Goal: Task Accomplishment & Management: Use online tool/utility

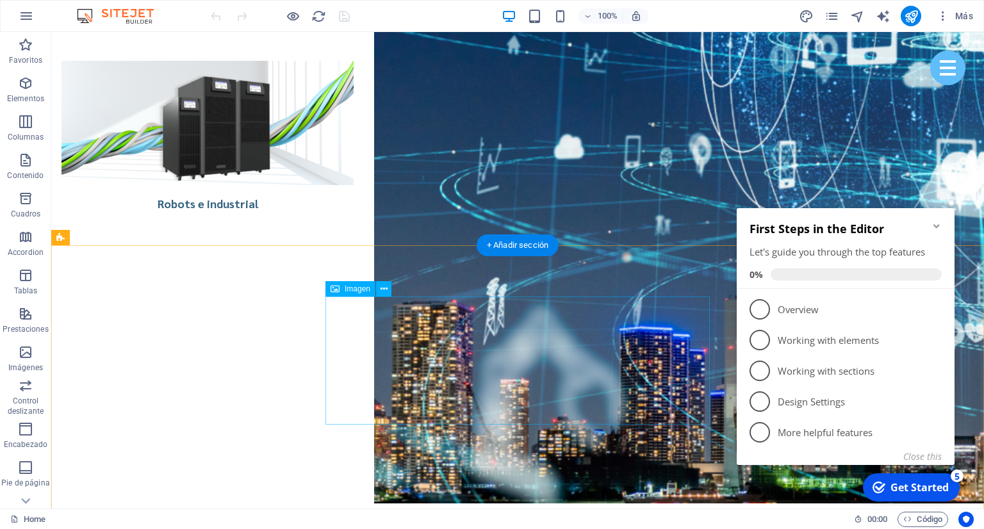
scroll to position [3934, 0]
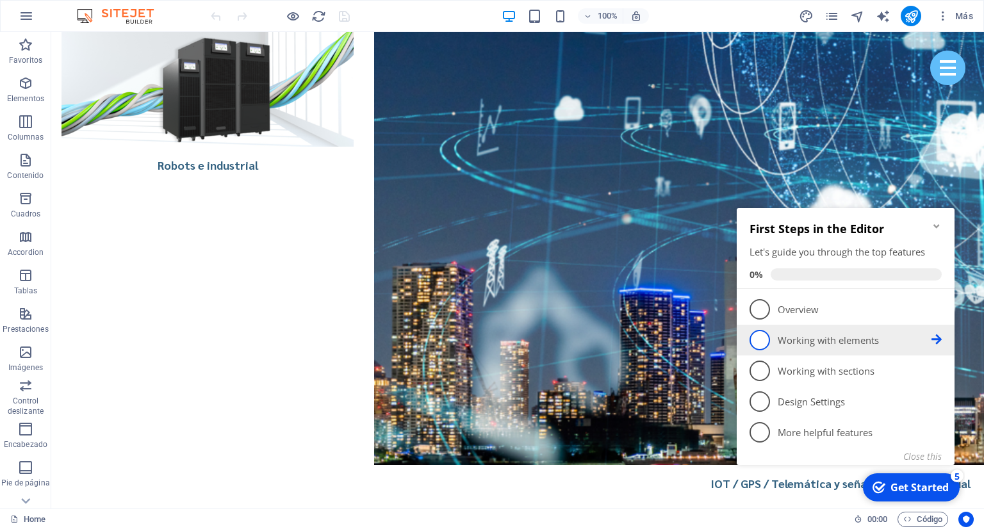
click at [937, 342] on icon at bounding box center [937, 340] width 10 height 10
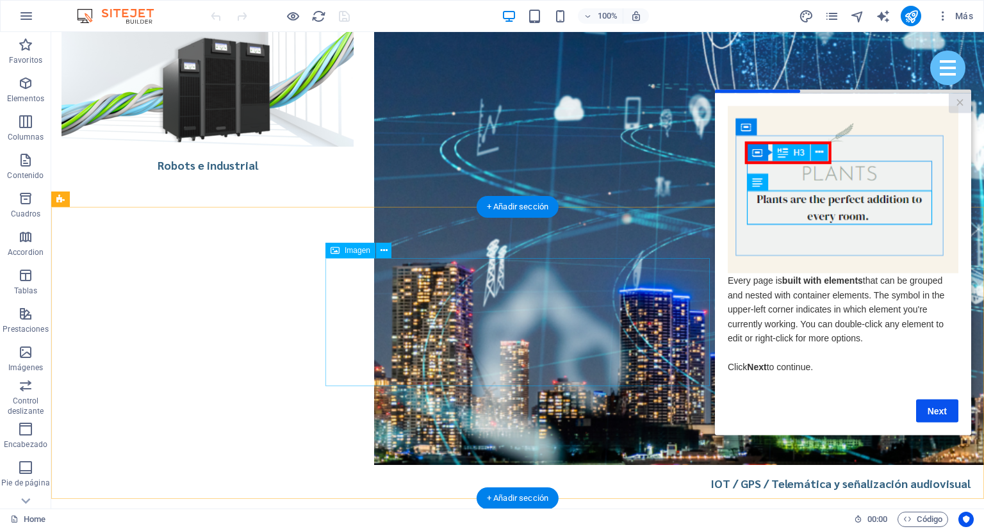
scroll to position [0, 0]
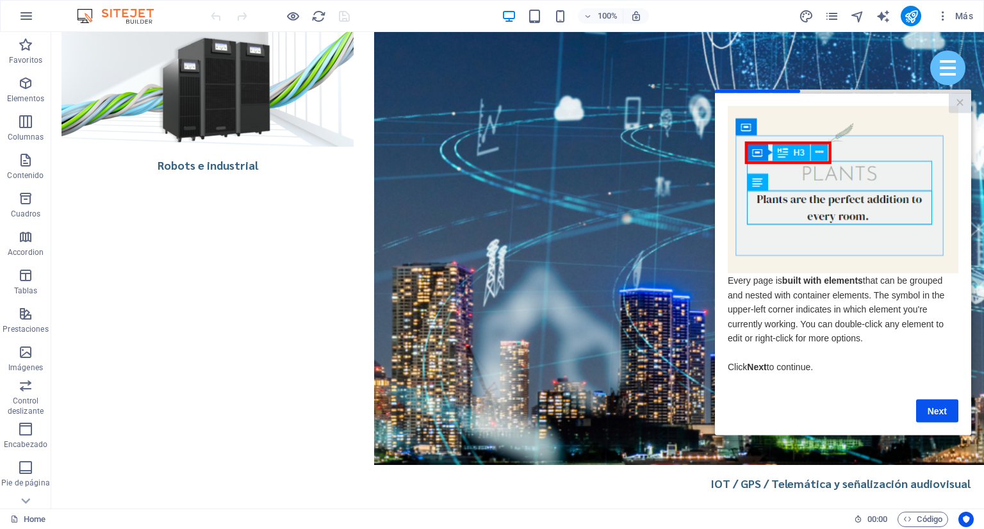
click at [931, 409] on link "Next" at bounding box center [937, 410] width 42 height 23
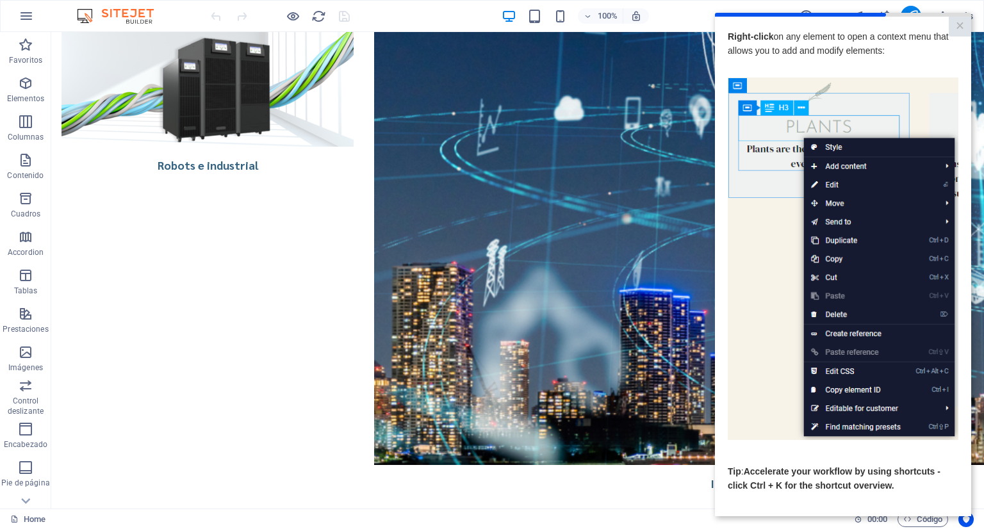
click at [923, 385] on img at bounding box center [843, 259] width 231 height 363
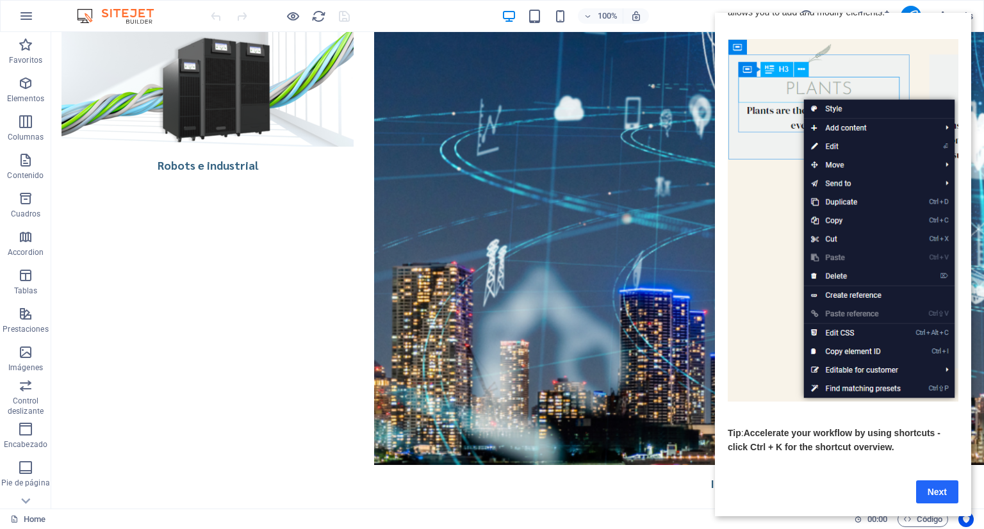
click at [946, 493] on link "Next" at bounding box center [937, 492] width 42 height 23
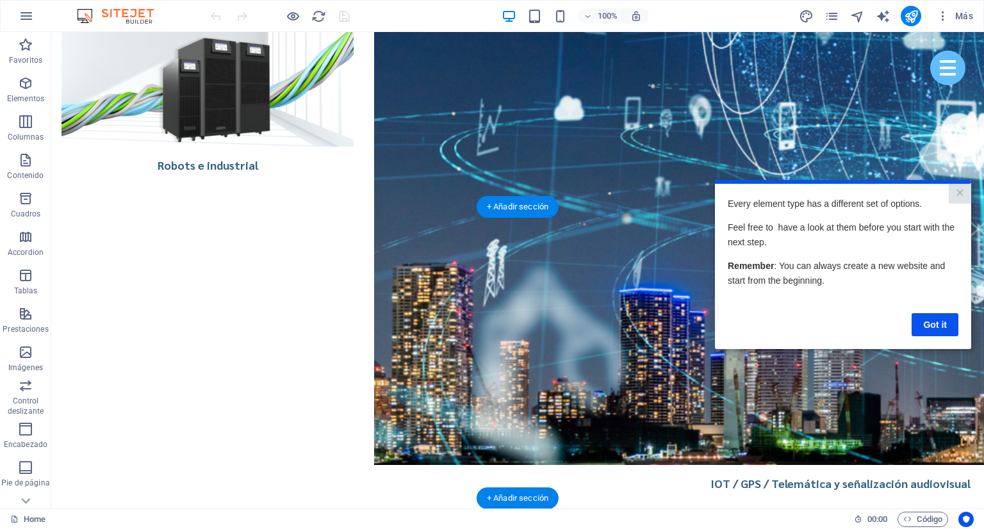
scroll to position [0, 0]
click at [937, 326] on link "Got it" at bounding box center [935, 324] width 47 height 23
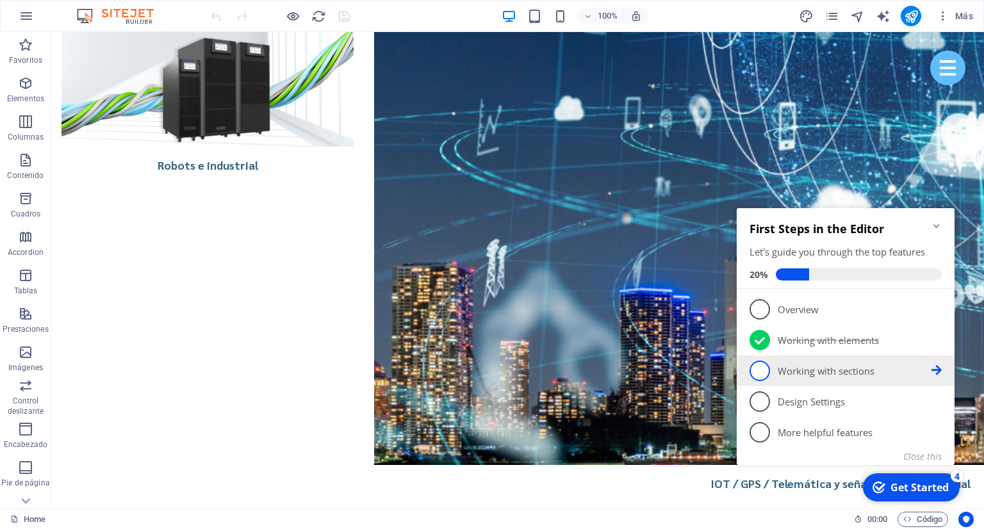
click at [937, 368] on icon at bounding box center [937, 370] width 10 height 10
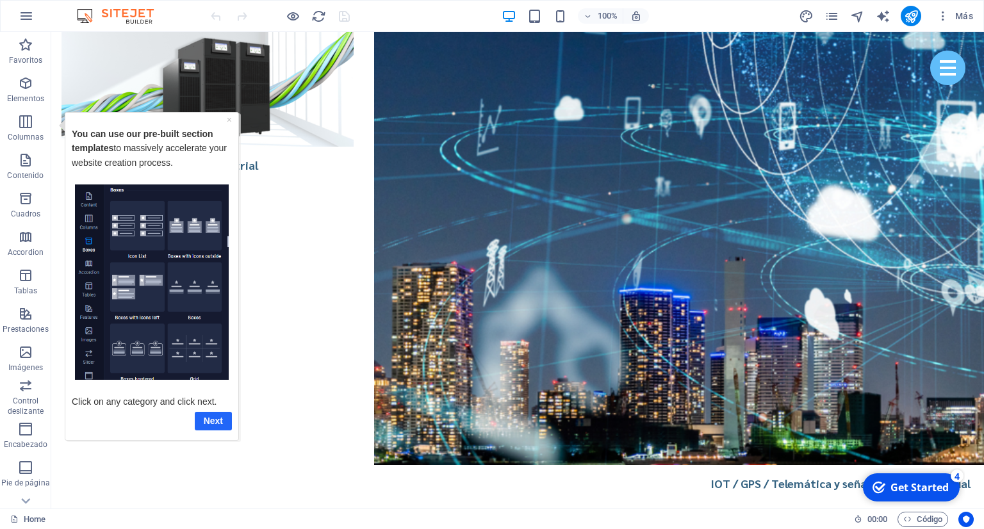
click at [222, 422] on link "Next" at bounding box center [213, 420] width 37 height 19
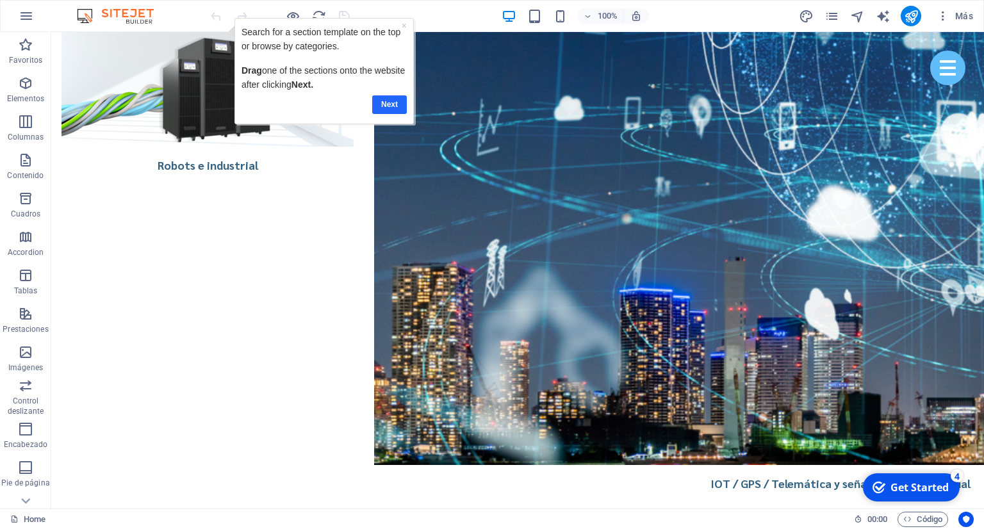
click at [389, 104] on link "Next" at bounding box center [389, 104] width 35 height 19
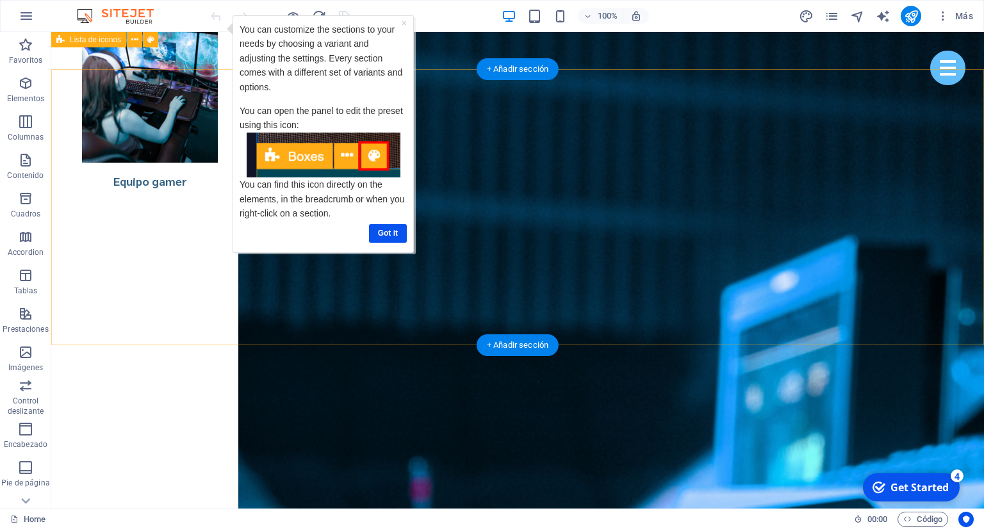
scroll to position [2039, 0]
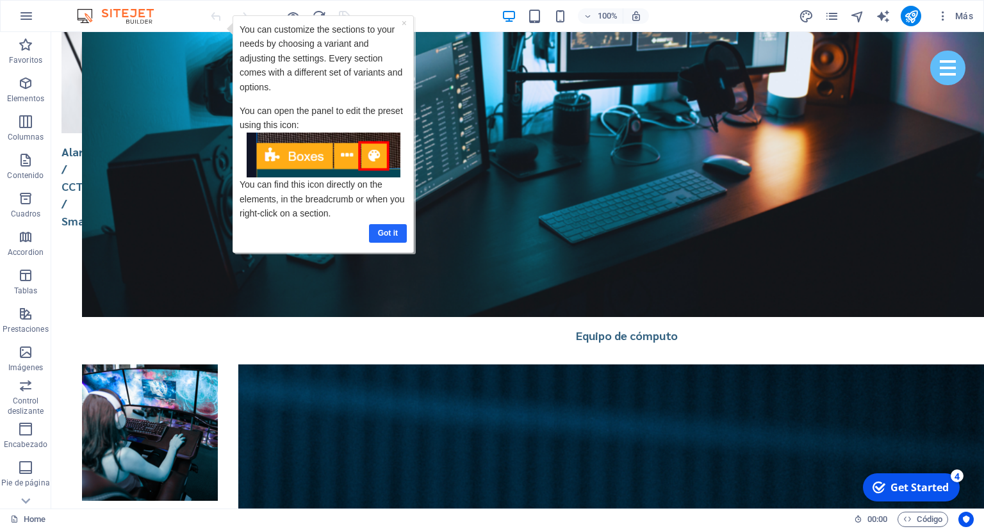
click at [386, 232] on link "Got it" at bounding box center [388, 233] width 38 height 19
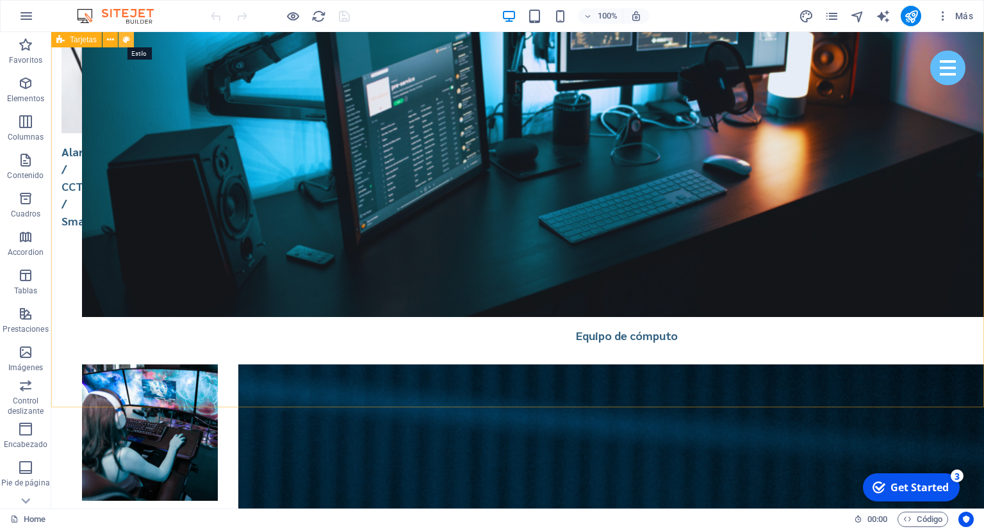
select select "rem"
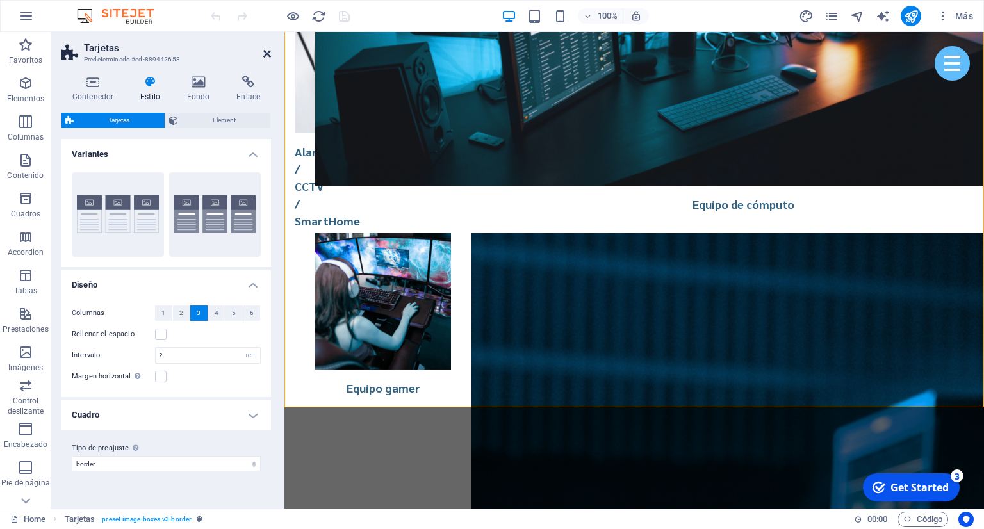
click at [267, 55] on icon at bounding box center [267, 54] width 8 height 10
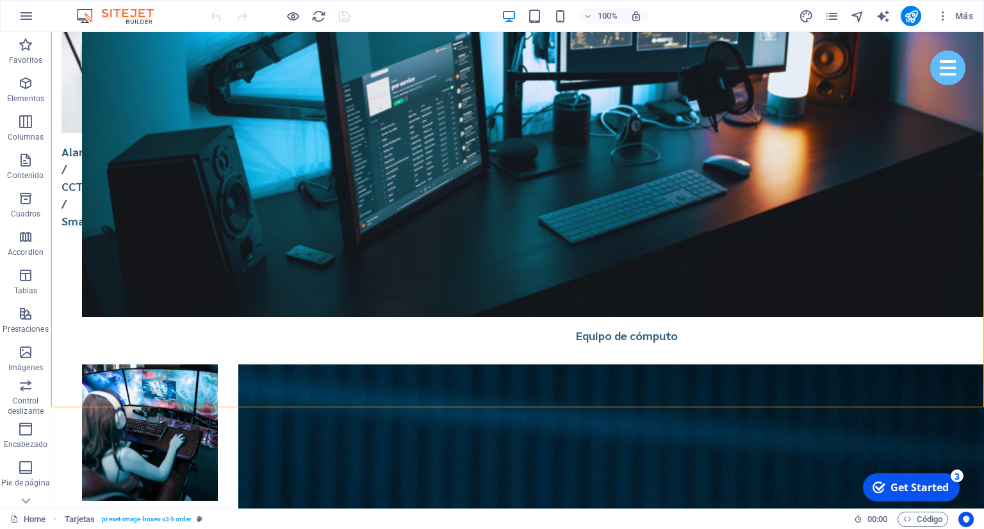
click at [932, 496] on div "checkmark Get Started 3" at bounding box center [911, 488] width 97 height 28
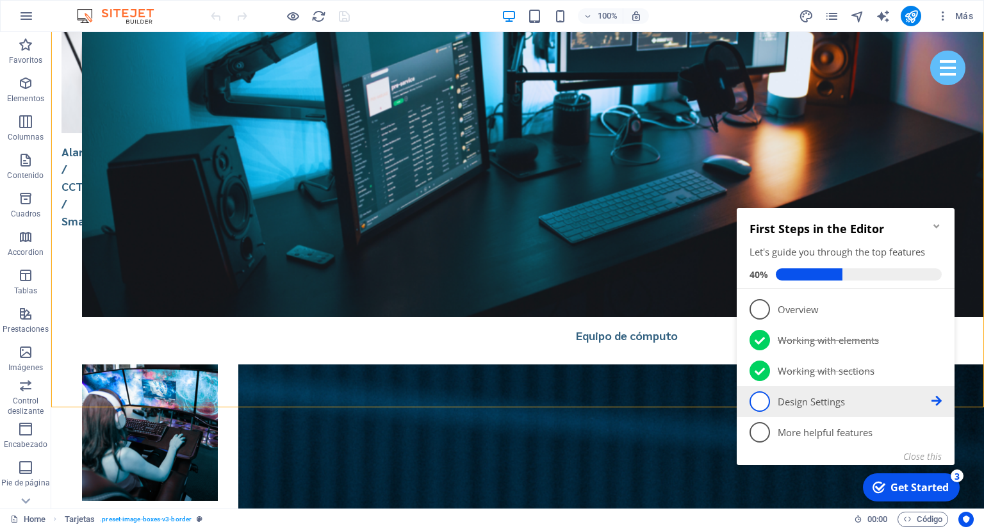
click at [942, 406] on li "4 Design Settings - incomplete" at bounding box center [846, 401] width 218 height 31
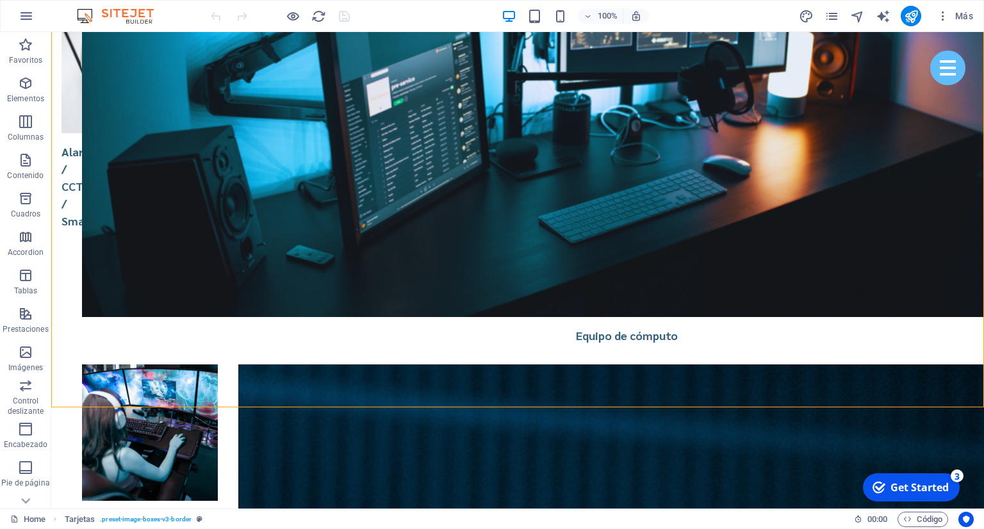
click at [936, 486] on div "Get Started" at bounding box center [920, 488] width 58 height 14
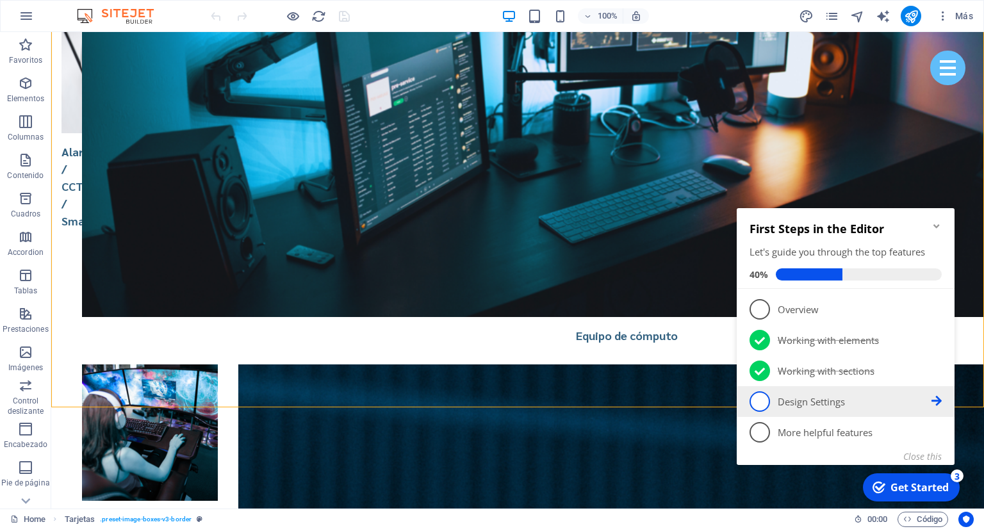
click at [938, 403] on icon at bounding box center [937, 401] width 10 height 10
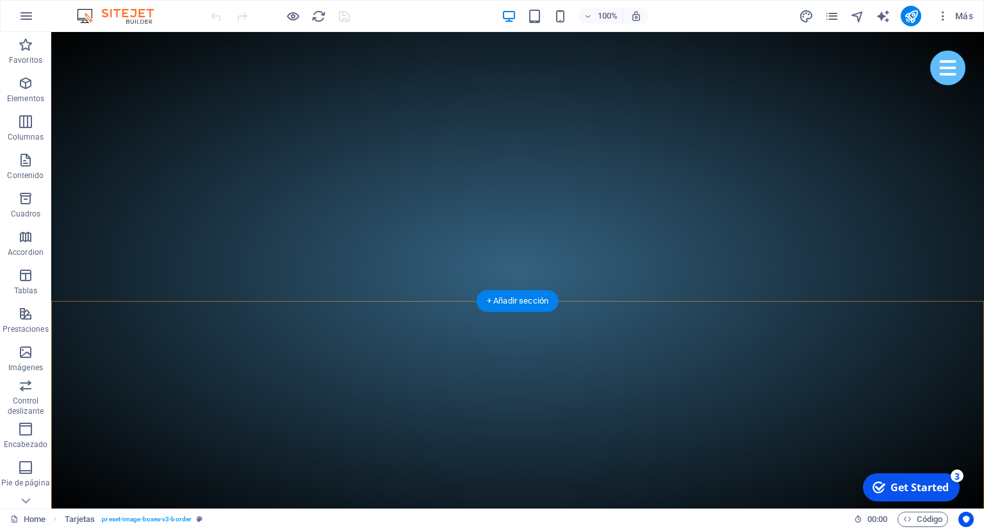
scroll to position [0, 0]
click at [923, 487] on div "Get Started" at bounding box center [920, 488] width 58 height 14
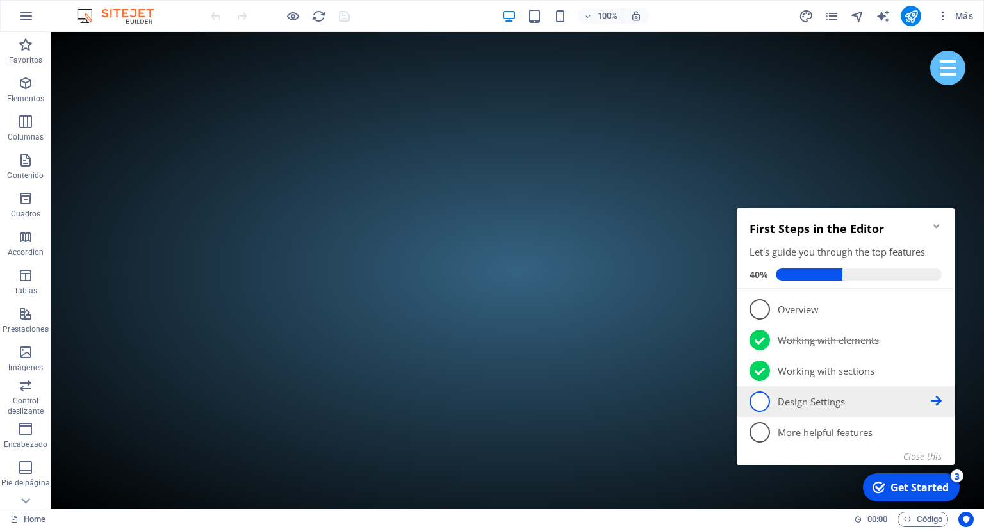
click at [936, 402] on icon at bounding box center [937, 401] width 10 height 10
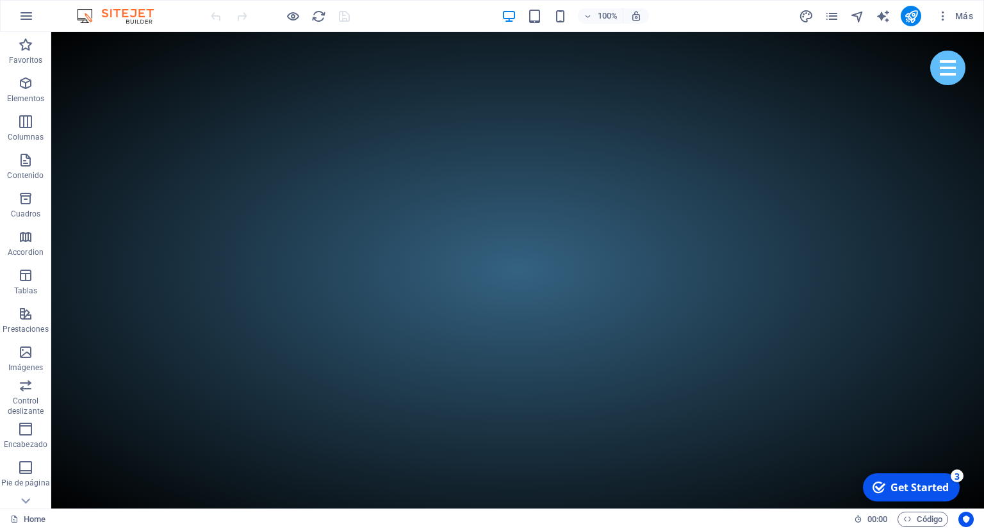
click at [925, 483] on div "Get Started" at bounding box center [920, 488] width 58 height 14
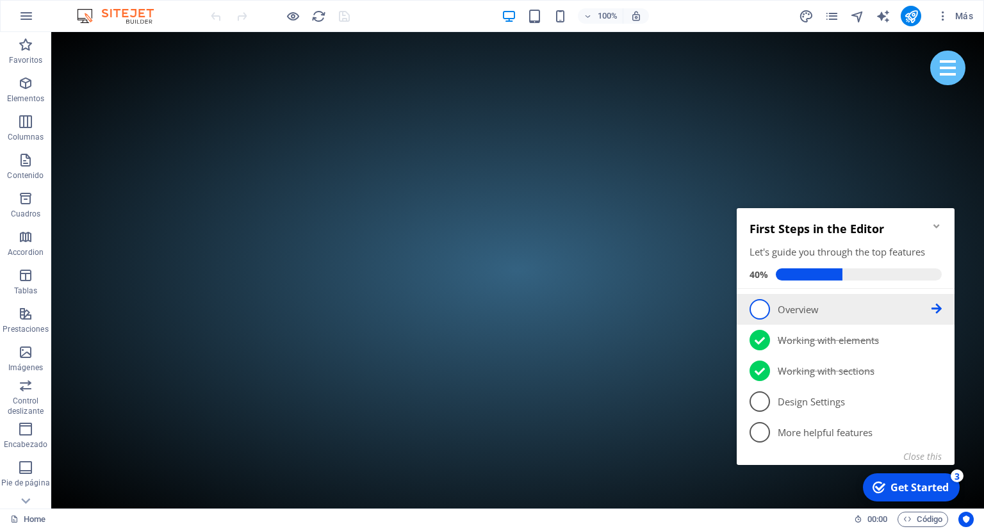
click at [761, 309] on span "1" at bounding box center [760, 309] width 21 height 21
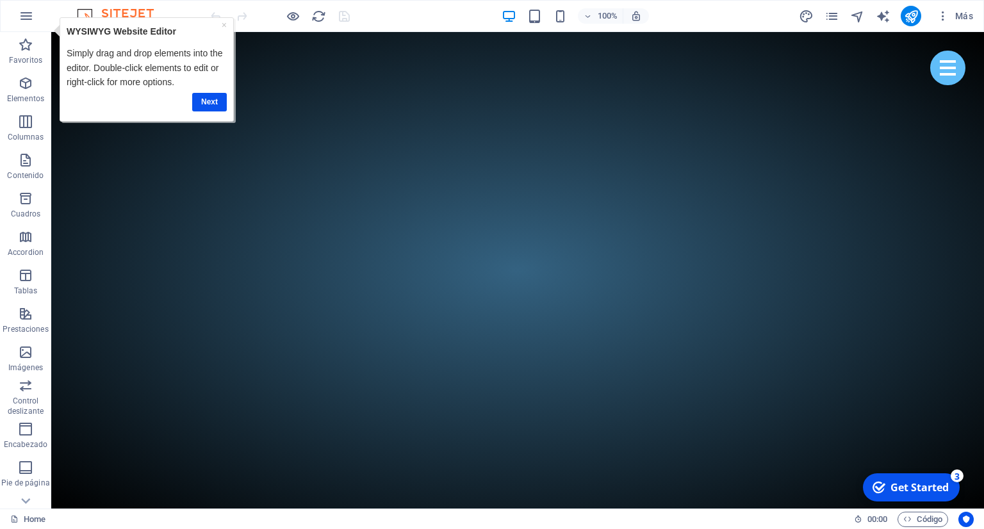
drag, startPoint x: 1036, startPoint y: 759, endPoint x: 1034, endPoint y: 745, distance: 14.8
click at [911, 483] on div "Get Started" at bounding box center [920, 488] width 58 height 14
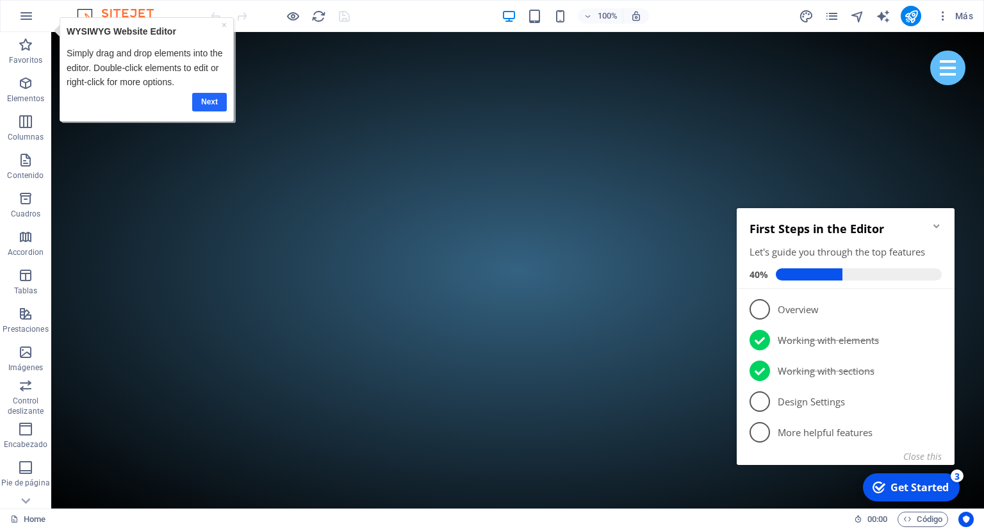
click at [210, 101] on link "Next" at bounding box center [209, 101] width 35 height 19
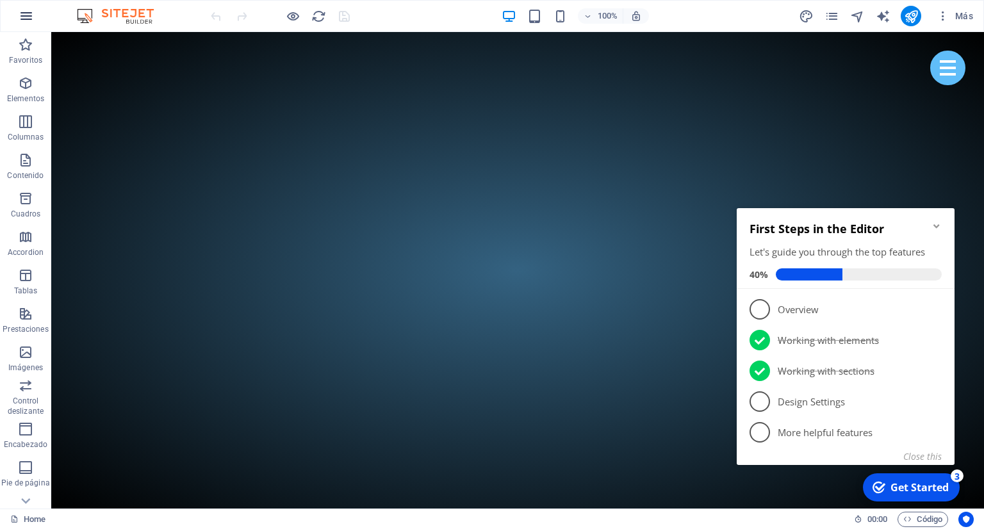
click at [0, 0] on icon "button" at bounding box center [0, 0] width 0 height 0
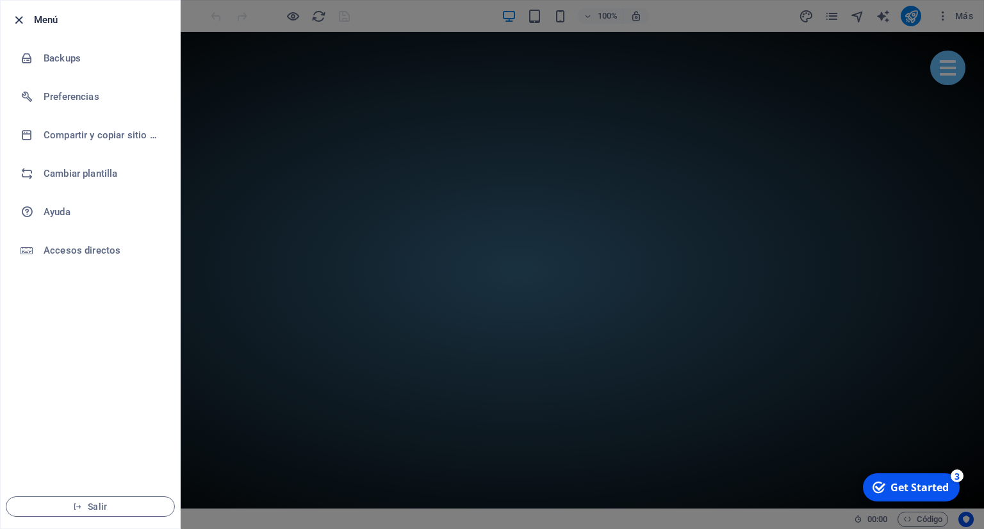
click at [23, 19] on icon "button" at bounding box center [19, 20] width 15 height 15
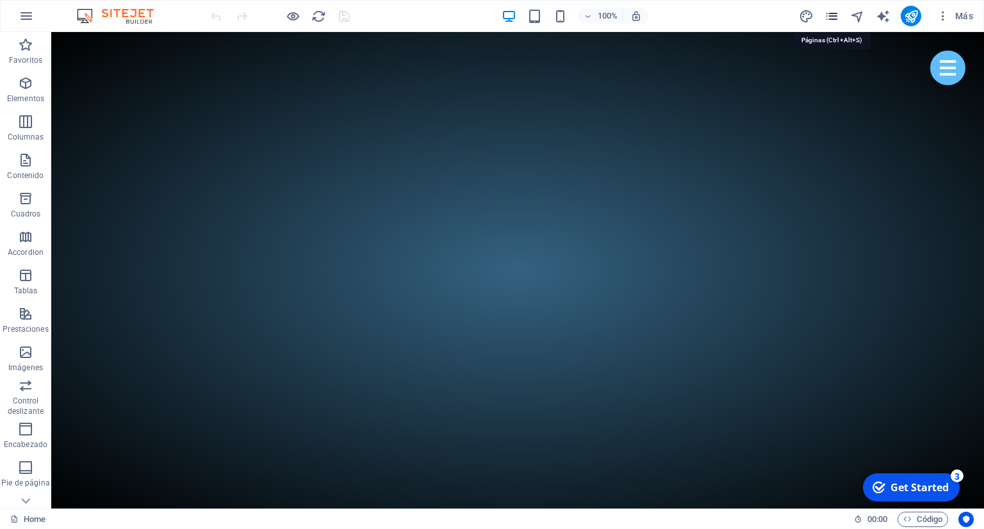
click at [835, 17] on icon "pages" at bounding box center [832, 16] width 15 height 15
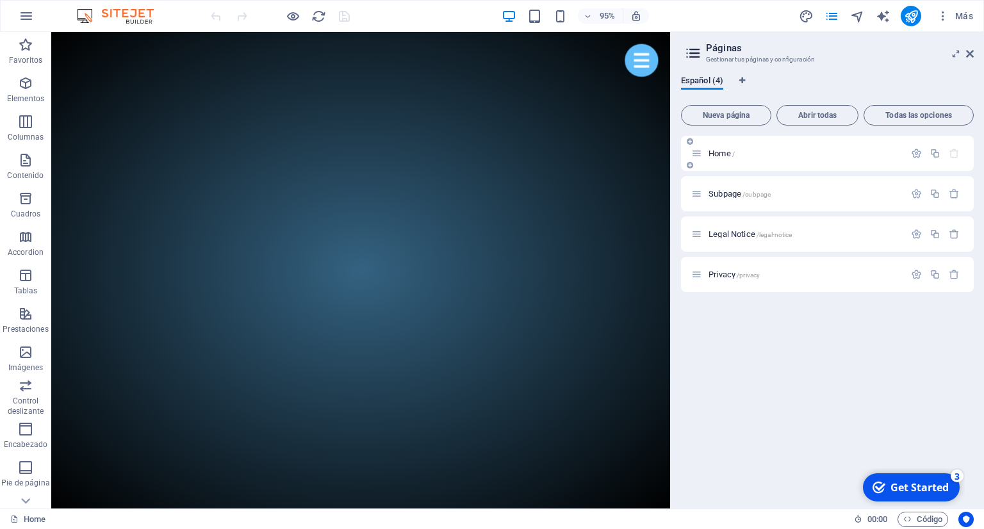
click at [797, 151] on p "Home /" at bounding box center [805, 153] width 192 height 8
click at [806, 149] on div "Home /" at bounding box center [797, 153] width 213 height 15
click at [806, 154] on p "Home /" at bounding box center [805, 153] width 192 height 8
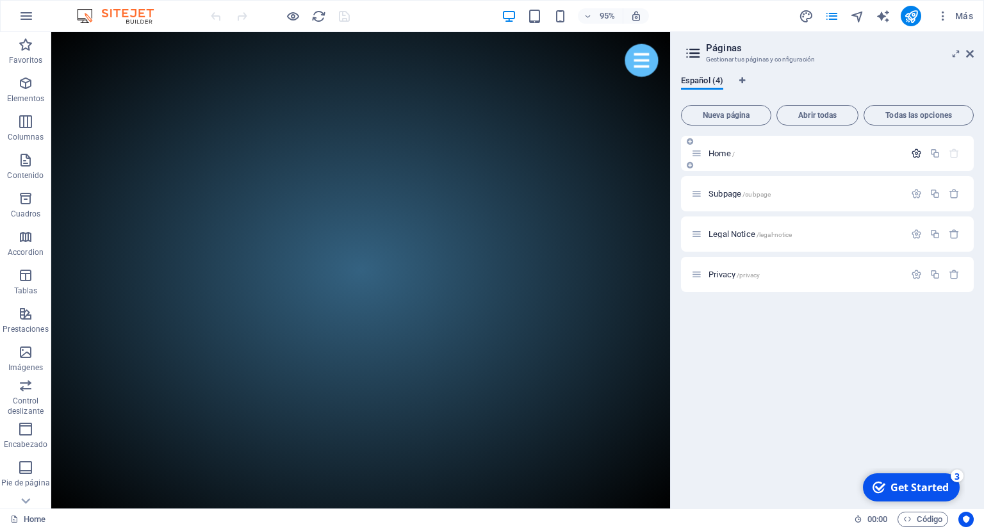
click at [913, 153] on icon "button" at bounding box center [916, 153] width 11 height 11
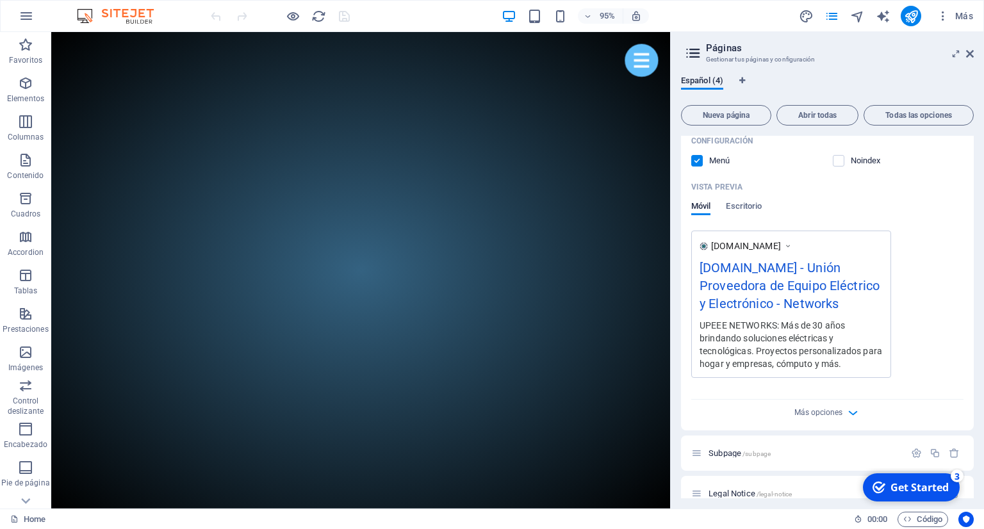
scroll to position [350, 0]
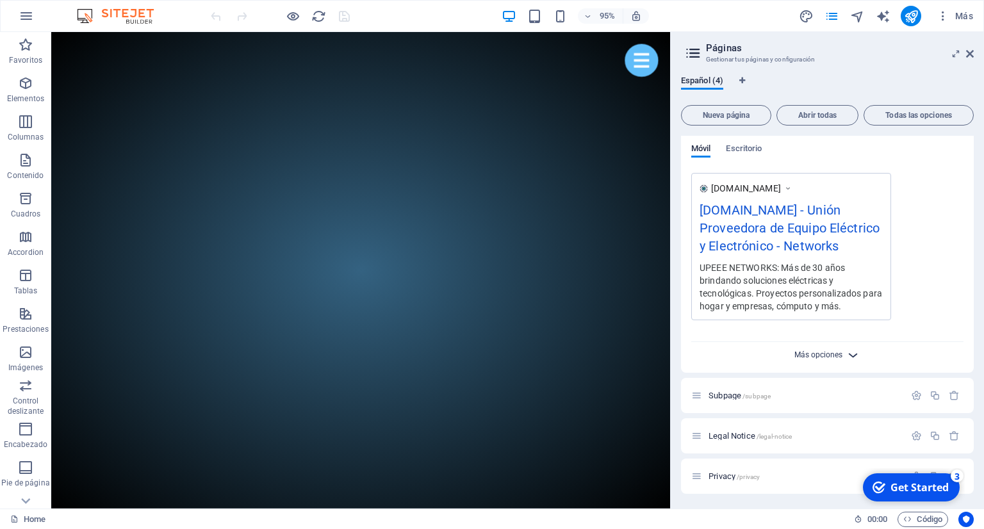
click at [841, 352] on span "Más opciones" at bounding box center [819, 355] width 48 height 9
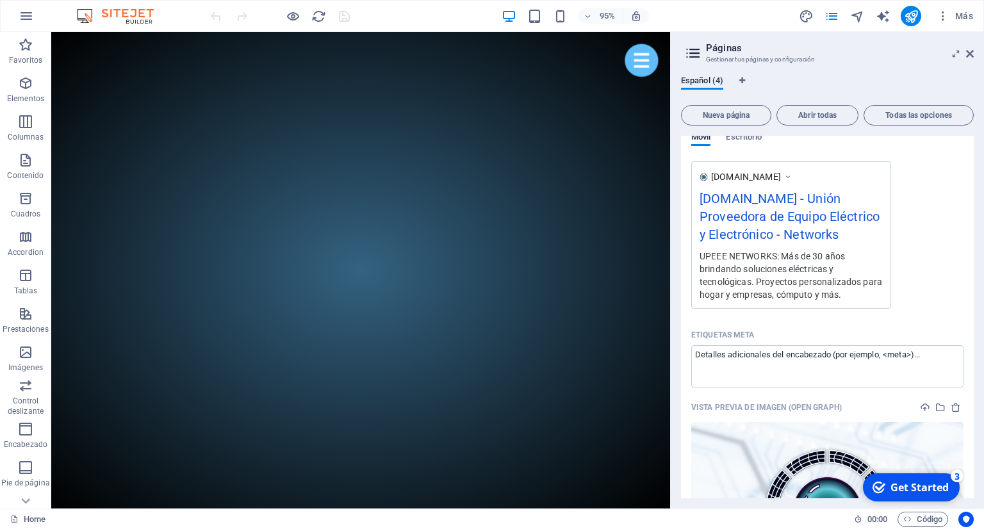
scroll to position [303, 0]
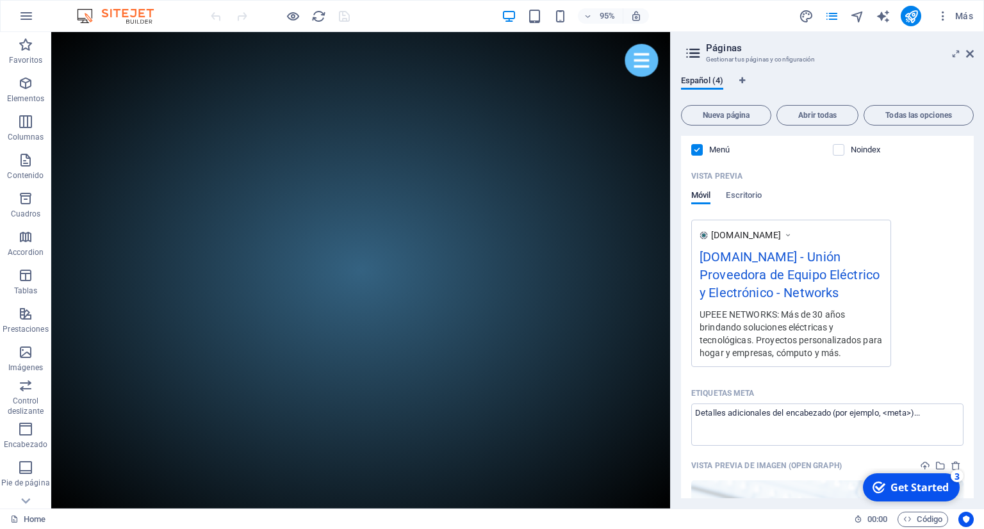
click at [706, 235] on img at bounding box center [704, 235] width 8 height 8
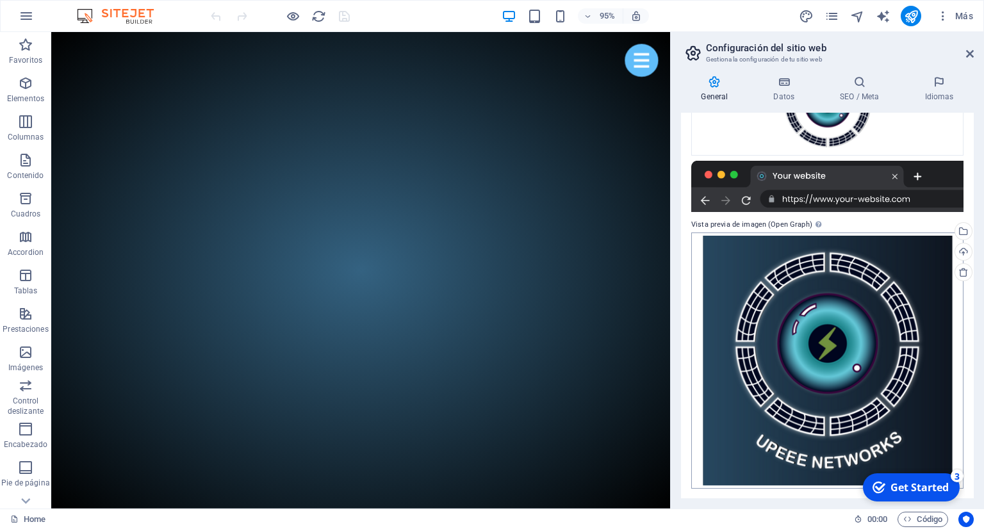
scroll to position [0, 0]
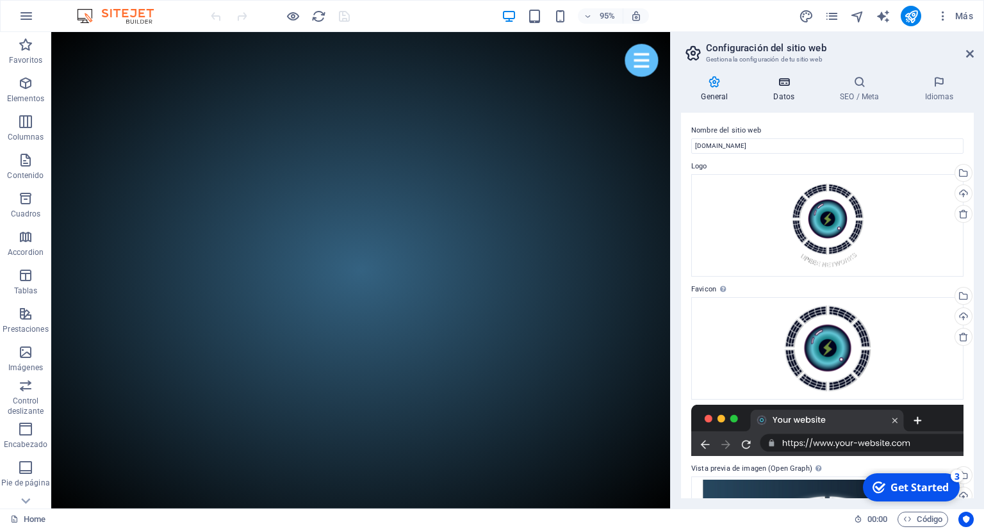
click at [790, 94] on h4 "Datos" at bounding box center [787, 89] width 67 height 27
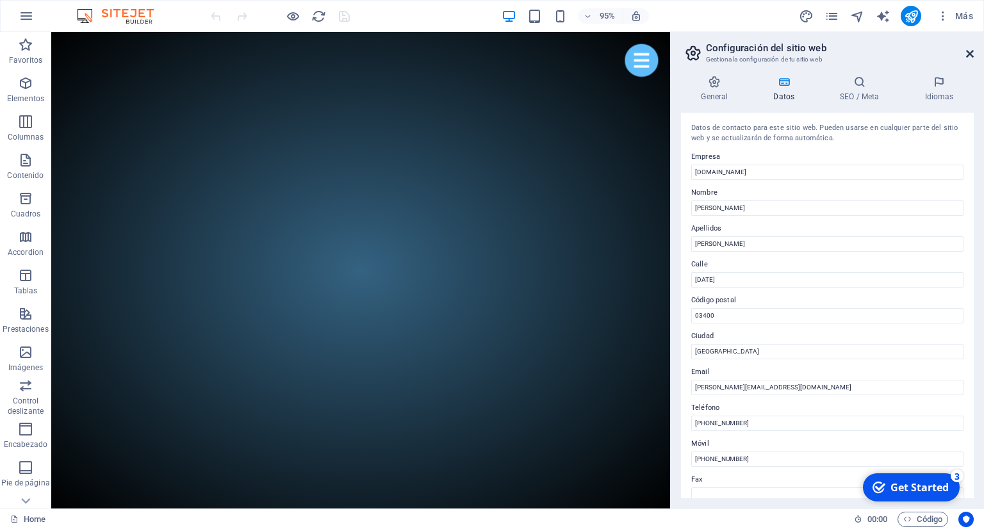
click at [972, 54] on icon at bounding box center [970, 54] width 8 height 10
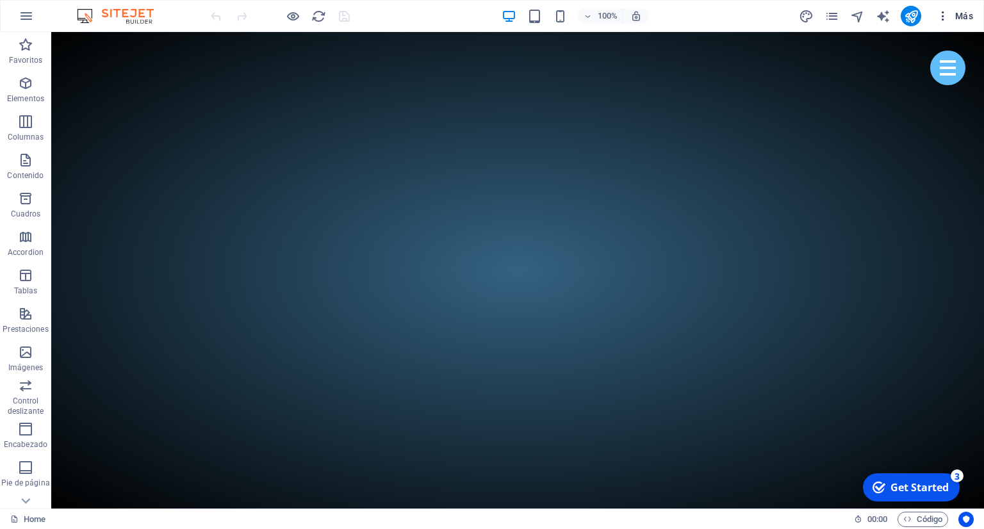
click at [939, 13] on icon "button" at bounding box center [943, 16] width 13 height 13
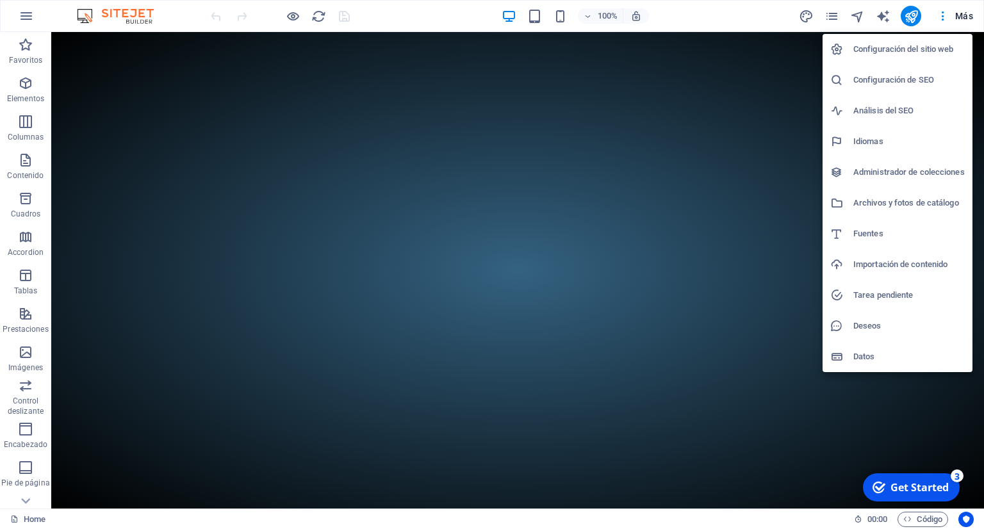
click at [932, 54] on h6 "Configuración del sitio web" at bounding box center [910, 49] width 112 height 15
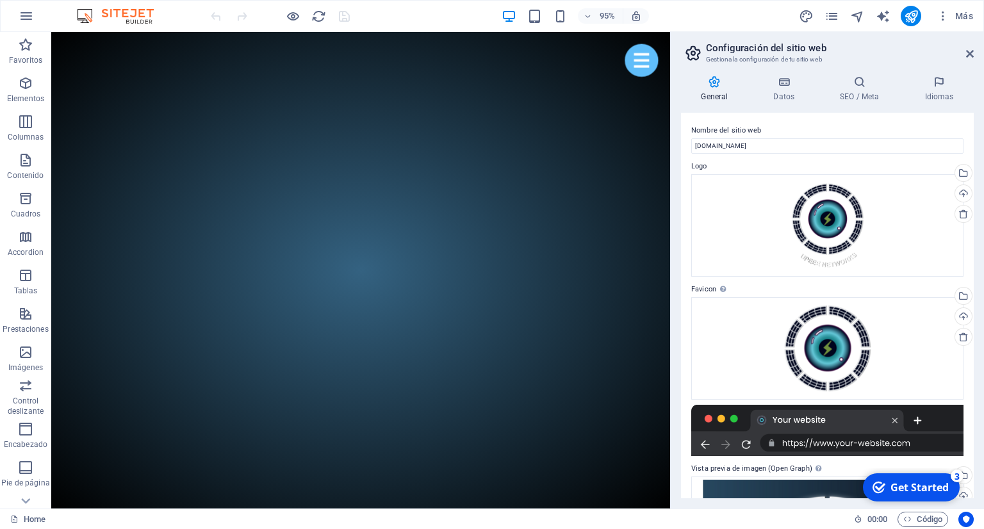
click at [715, 80] on icon at bounding box center [714, 82] width 67 height 13
click at [793, 78] on icon at bounding box center [785, 82] width 62 height 13
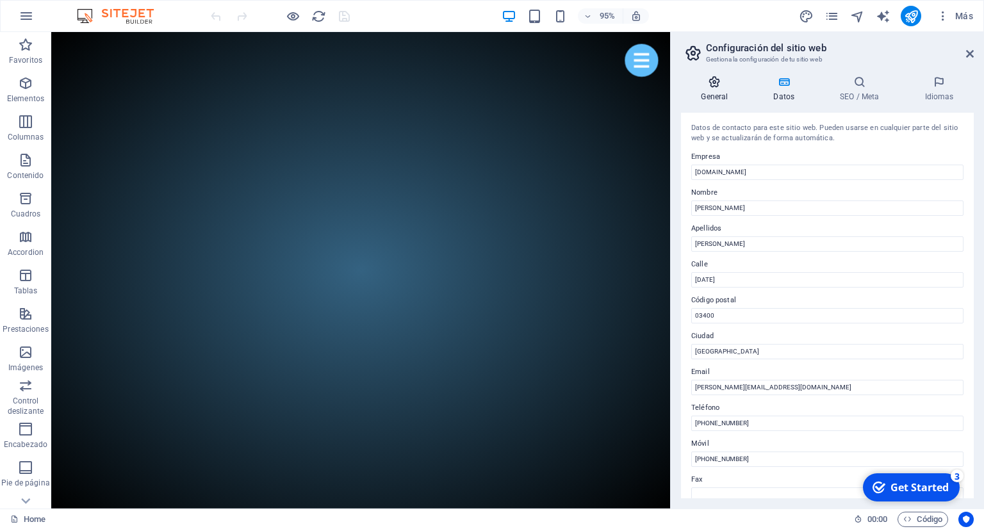
click at [725, 83] on icon at bounding box center [714, 82] width 67 height 13
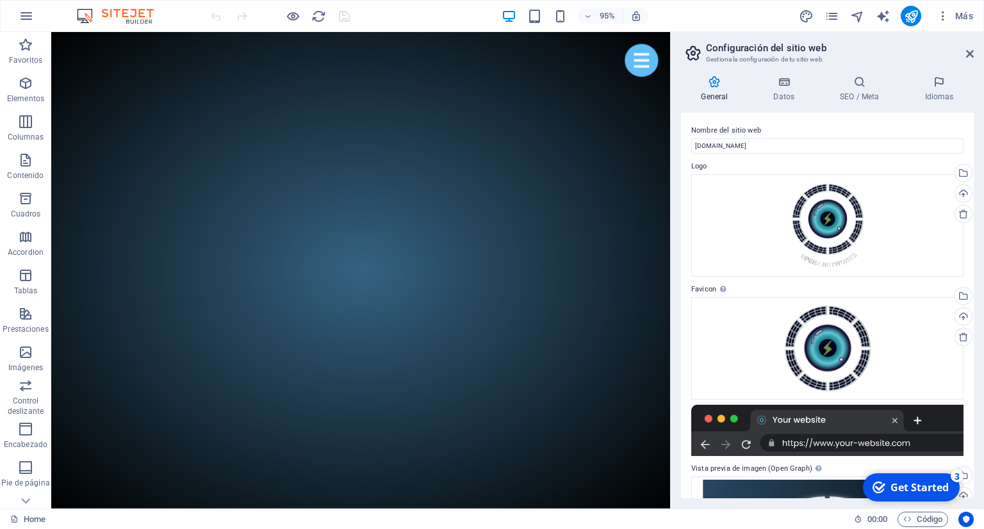
click at [725, 83] on icon at bounding box center [714, 82] width 67 height 13
click at [837, 16] on icon "pages" at bounding box center [832, 16] width 15 height 15
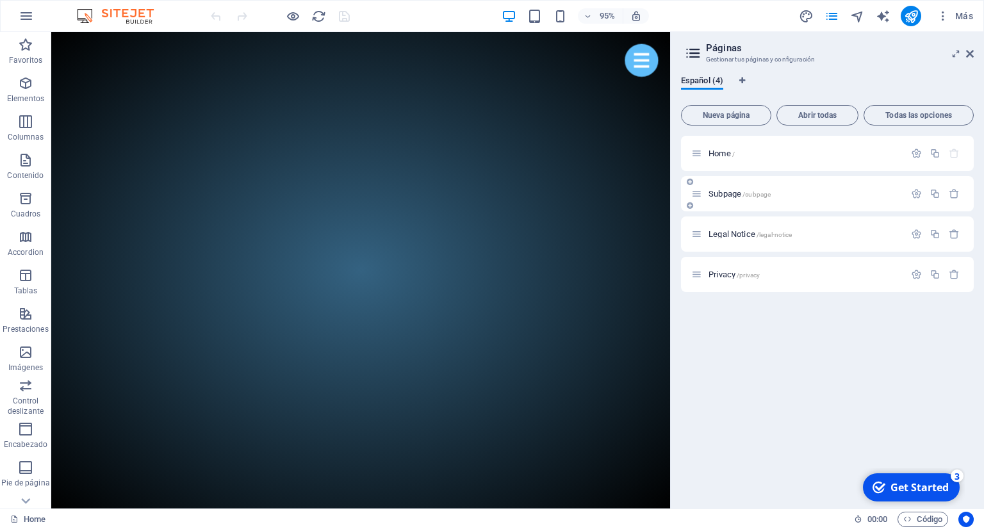
click at [774, 192] on p "Subpage /subpage" at bounding box center [805, 194] width 192 height 8
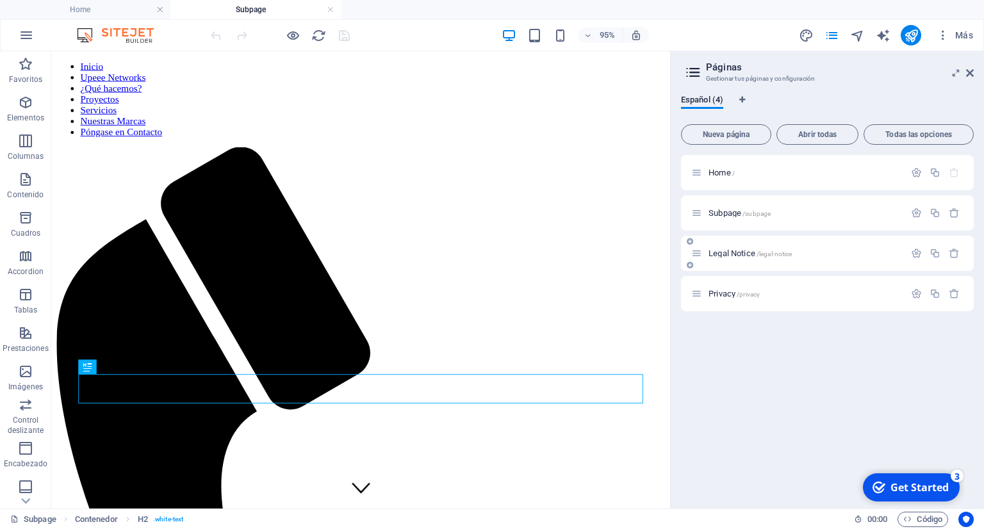
click at [786, 260] on div "Legal Notice /legal-notice" at bounding box center [797, 253] width 213 height 15
click at [746, 258] on span "Legal Notice /legal-notice" at bounding box center [750, 254] width 83 height 10
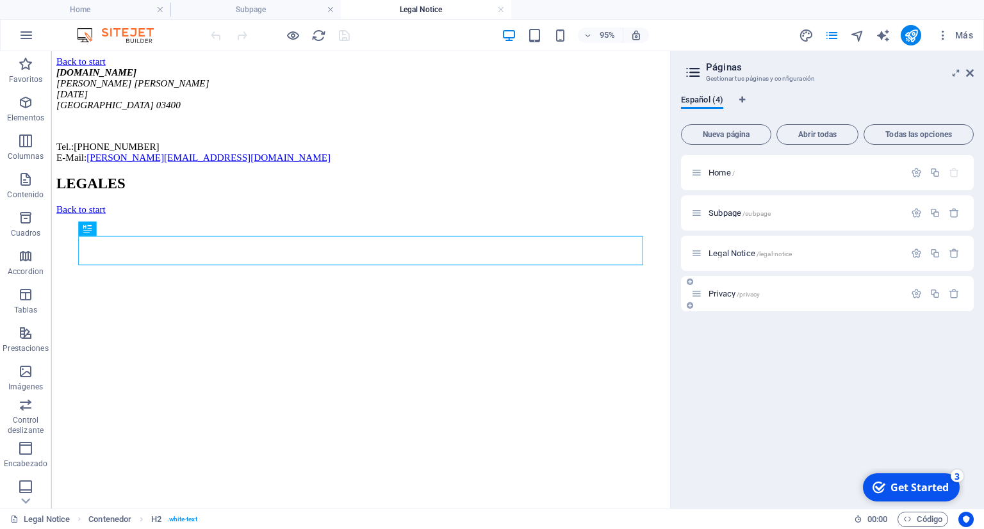
click at [798, 296] on p "Privacy /privacy" at bounding box center [805, 294] width 192 height 8
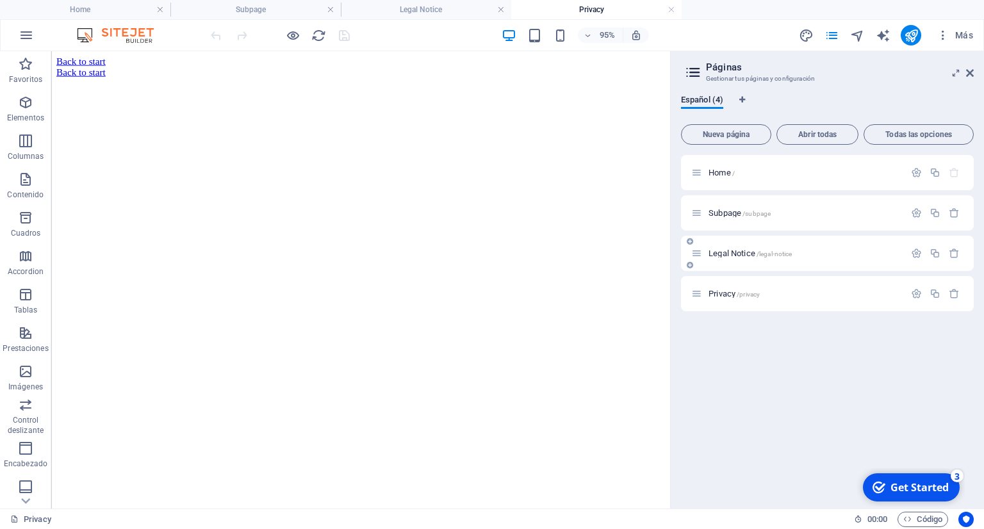
click at [815, 251] on p "Legal Notice /legal-notice" at bounding box center [805, 253] width 192 height 8
